Goal: Register for event/course

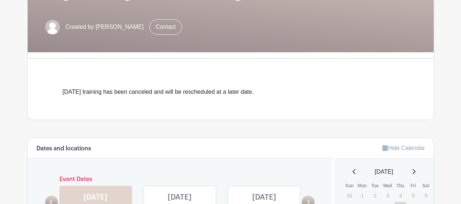
scroll to position [219, 0]
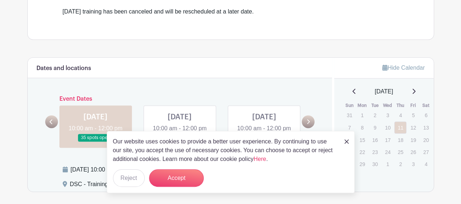
click at [345, 142] on img at bounding box center [346, 141] width 4 height 4
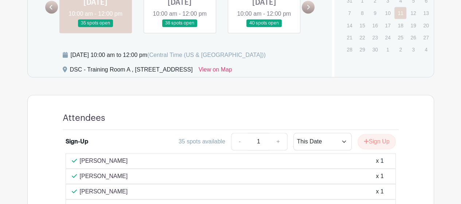
scroll to position [328, 0]
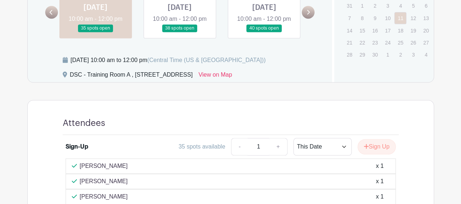
click at [180, 32] on link at bounding box center [180, 32] width 0 height 0
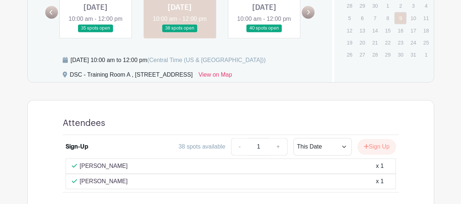
scroll to position [388, 0]
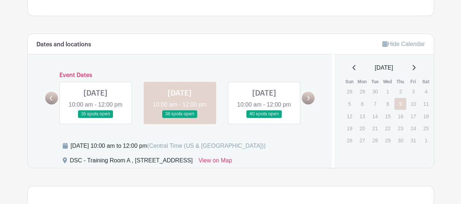
click at [264, 118] on link at bounding box center [264, 118] width 0 height 0
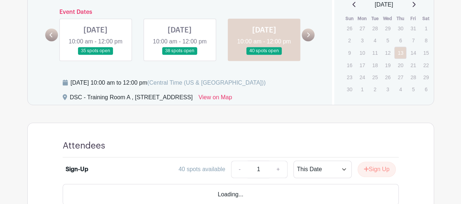
scroll to position [352, 0]
